Goal: Find specific page/section: Find specific page/section

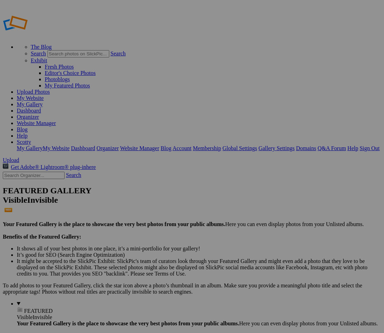
type input "BBDT2"
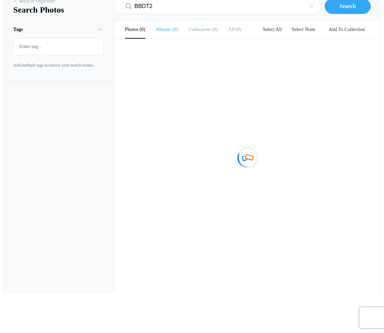
click at [165, 32] on b "Albums" at bounding box center [163, 29] width 15 height 5
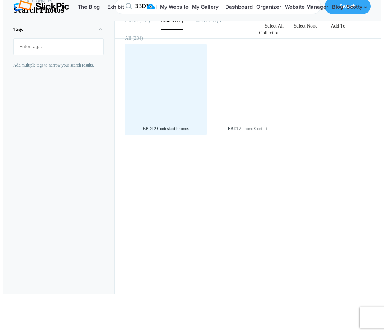
click at [159, 99] on div at bounding box center [165, 84] width 75 height 75
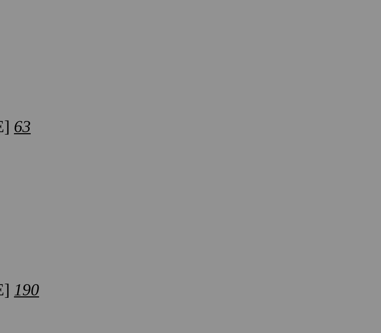
scroll to position [1270, 0]
